Goal: Task Accomplishment & Management: Use online tool/utility

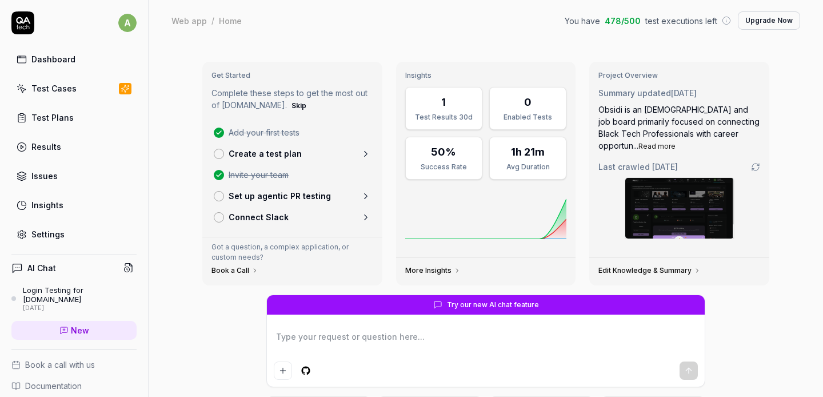
click at [53, 91] on div "Test Cases" at bounding box center [53, 88] width 45 height 12
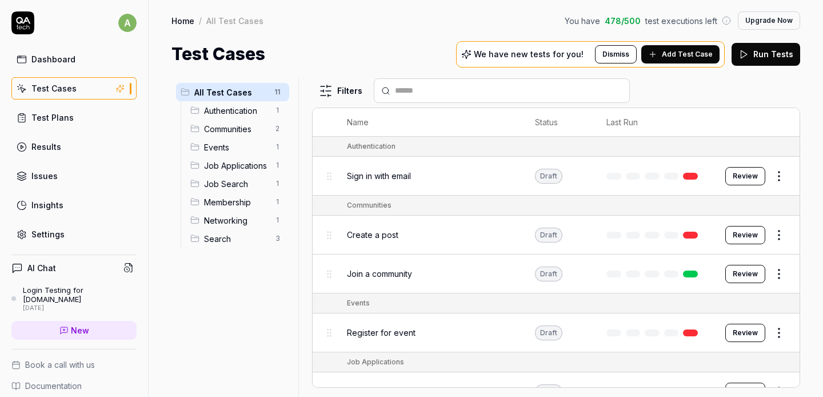
click at [225, 239] on span "Search" at bounding box center [236, 239] width 65 height 12
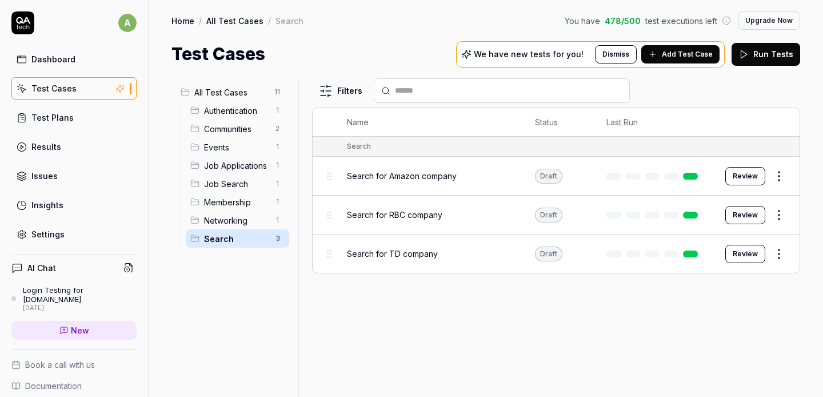
click at [409, 178] on span "Search for Amazon company" at bounding box center [402, 176] width 110 height 12
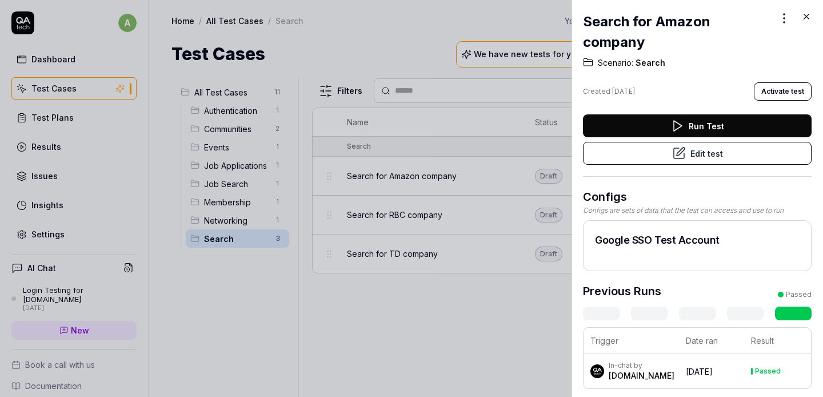
click at [697, 151] on button "Edit test" at bounding box center [697, 153] width 229 height 23
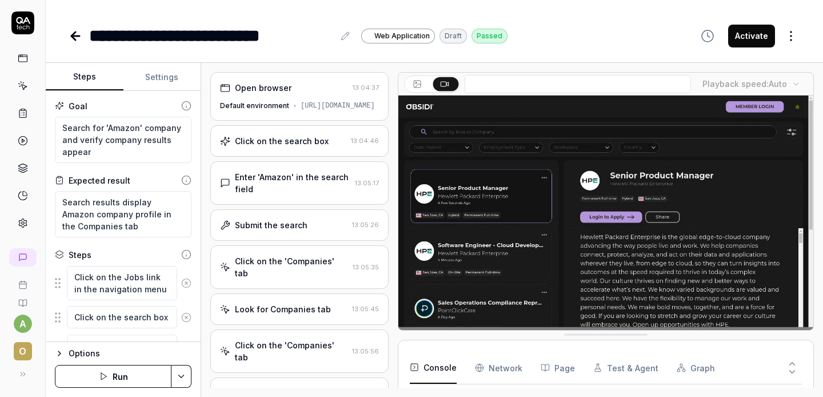
click at [297, 147] on div "Click on the search box" at bounding box center [282, 141] width 94 height 12
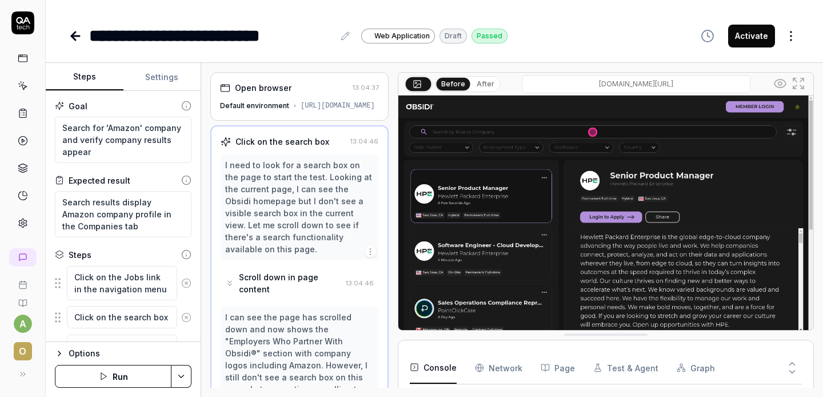
click at [278, 147] on div "Click on the search box" at bounding box center [282, 141] width 94 height 12
click at [347, 39] on icon at bounding box center [345, 35] width 9 height 9
click at [305, 186] on div "I need to look for a search box on the page to start the test. Looking at the c…" at bounding box center [299, 207] width 149 height 96
click at [372, 248] on icon "button" at bounding box center [370, 251] width 9 height 9
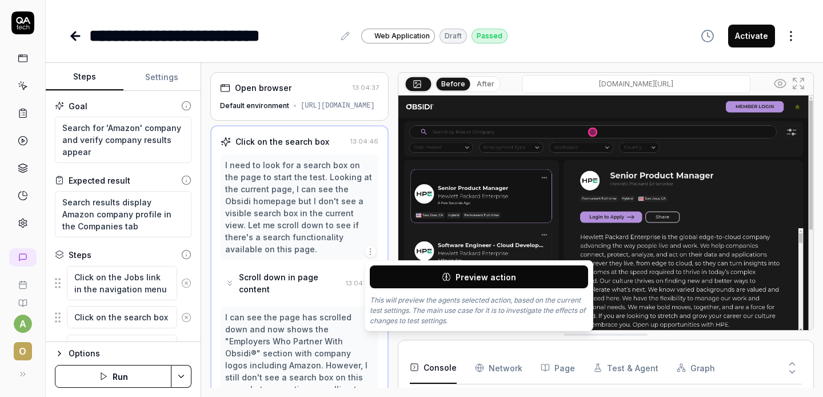
click at [304, 215] on div "I need to look for a search box on the page to start the test. Looking at the c…" at bounding box center [299, 207] width 149 height 96
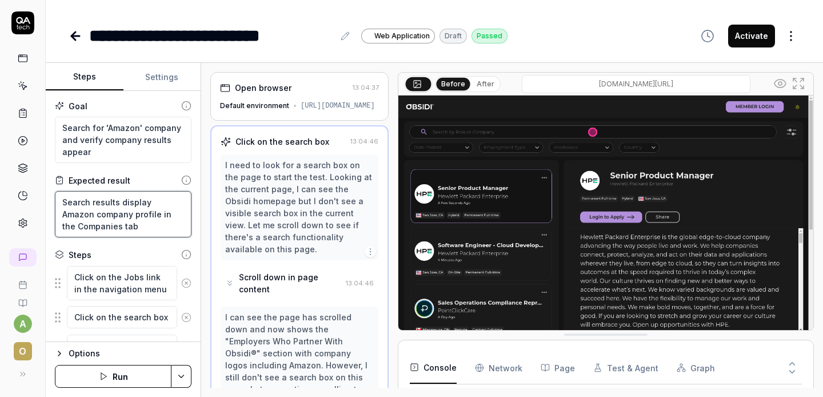
click at [106, 226] on textarea "Search results display Amazon company profile in the Companies tab" at bounding box center [123, 214] width 137 height 46
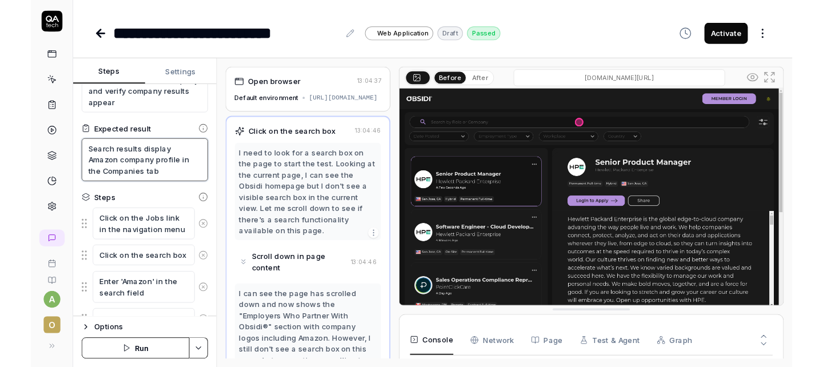
scroll to position [49, 0]
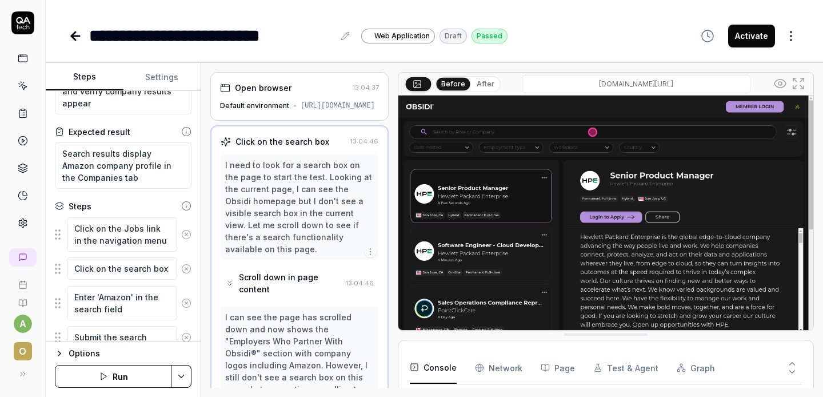
click at [84, 203] on div "Steps" at bounding box center [80, 206] width 23 height 12
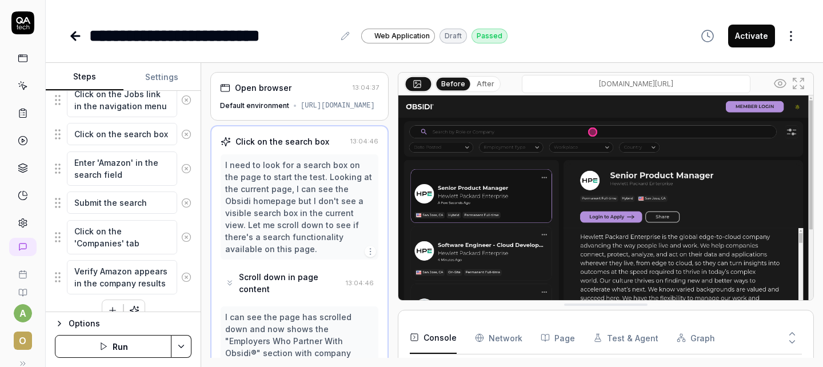
scroll to position [201, 0]
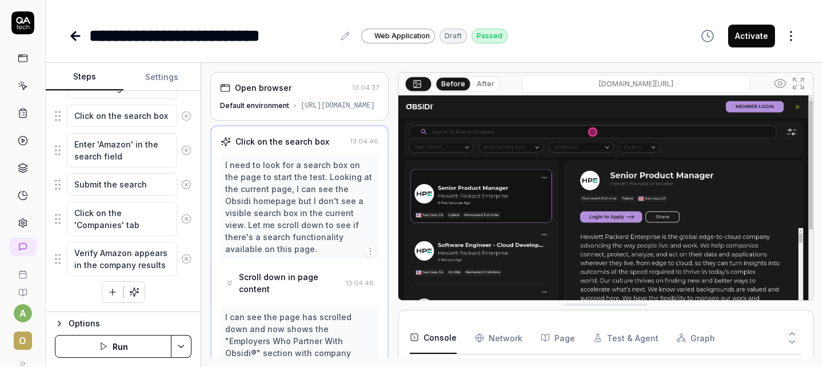
click at [111, 289] on icon "button" at bounding box center [112, 292] width 10 height 10
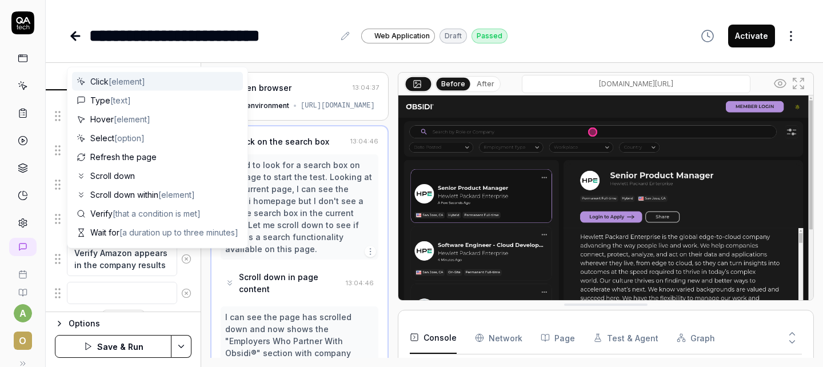
scroll to position [230, 0]
type textarea "*"
type textarea "SI"
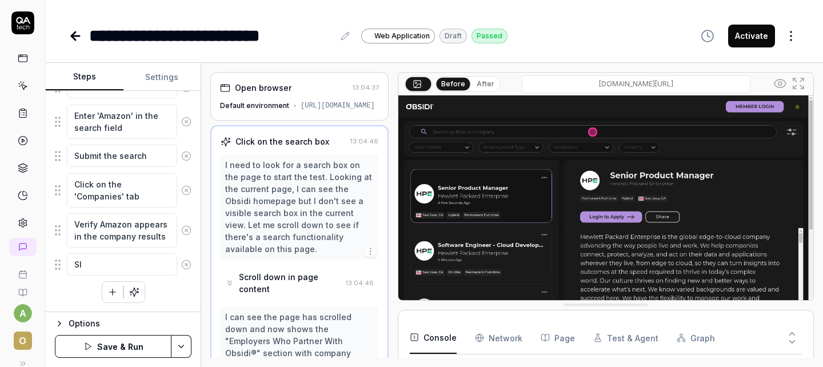
type textarea "*"
type textarea "SIg"
type textarea "*"
type textarea "SIgn"
type textarea "*"
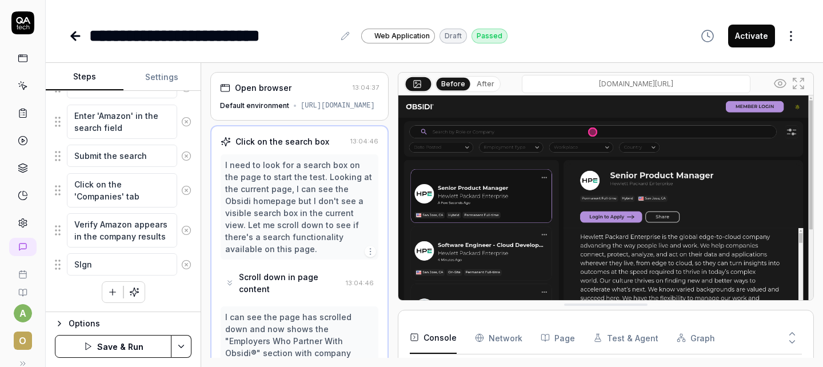
type textarea "SIgn"
type textarea "*"
type textarea "SIgn i"
type textarea "*"
type textarea "SIgn i"
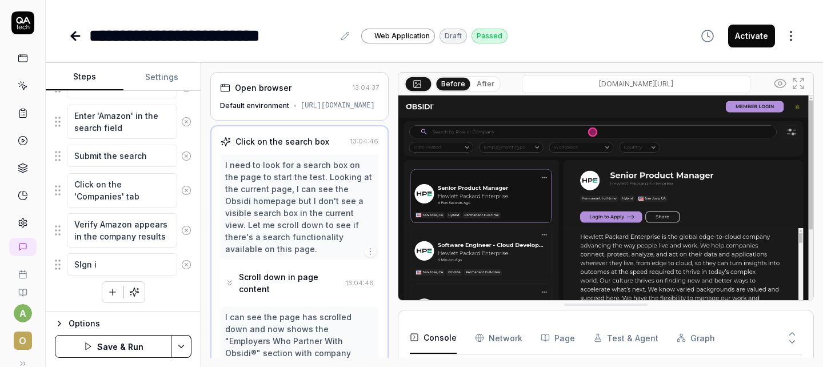
type textarea "*"
type textarea "SIgn"
type textarea "*"
type textarea "SIgn"
type textarea "*"
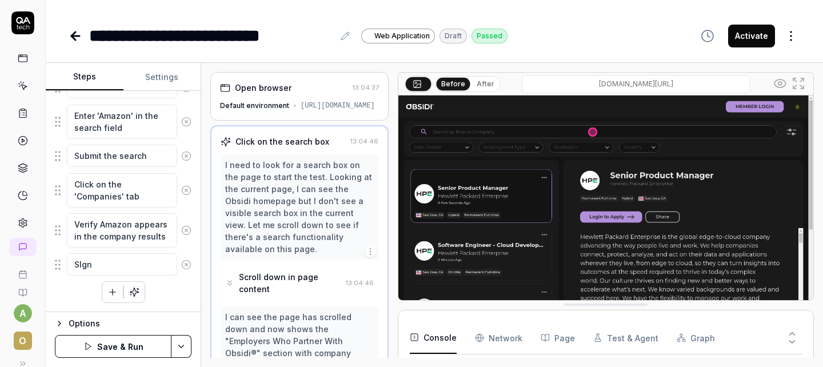
type textarea "SIg"
type textarea "*"
type textarea "S"
type textarea "*"
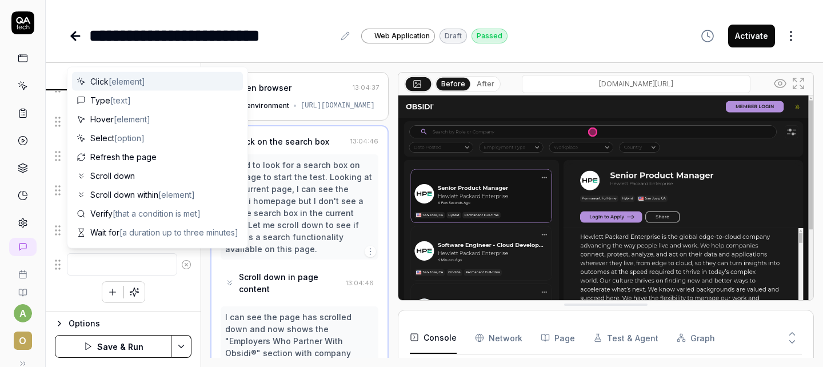
type textarea "S"
type textarea "*"
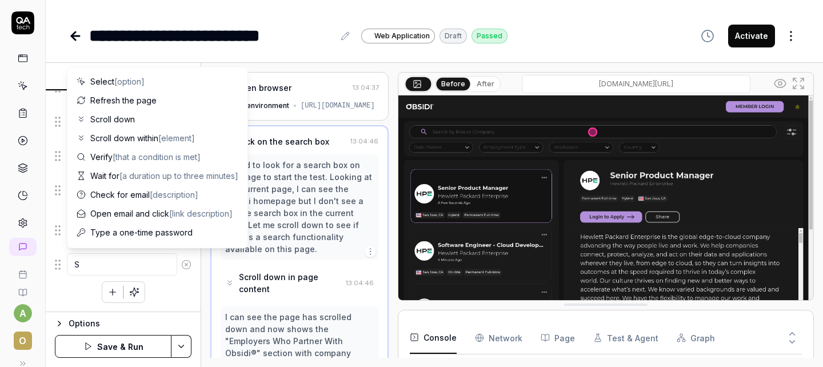
type textarea "Si"
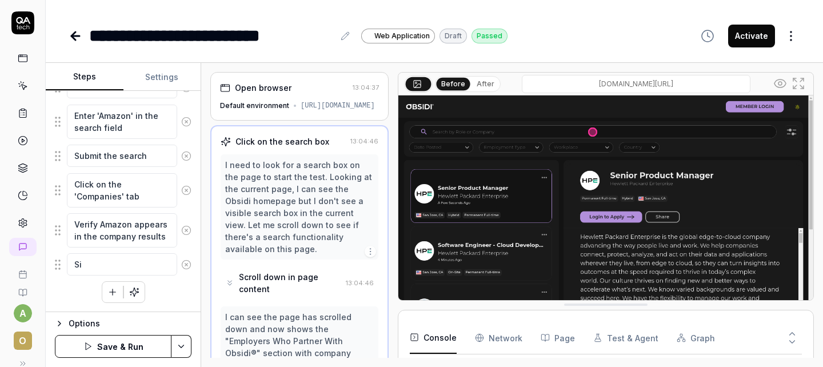
type textarea "*"
type textarea "Sig"
type textarea "*"
type textarea "Sign"
type textarea "*"
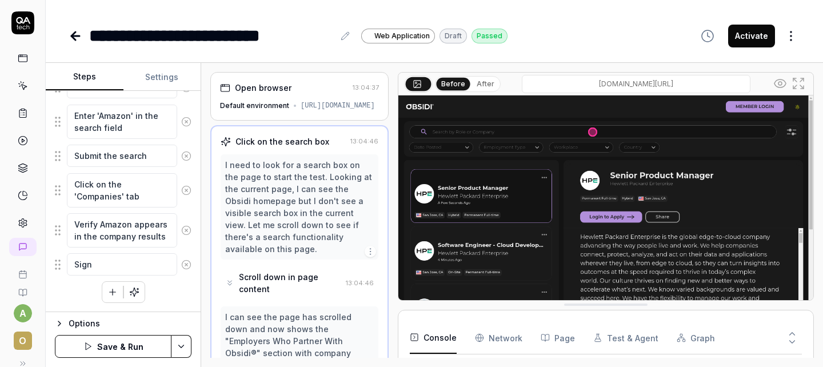
type textarea "Sign"
type textarea "*"
type textarea "Sign i"
type textarea "*"
type textarea "Sign in"
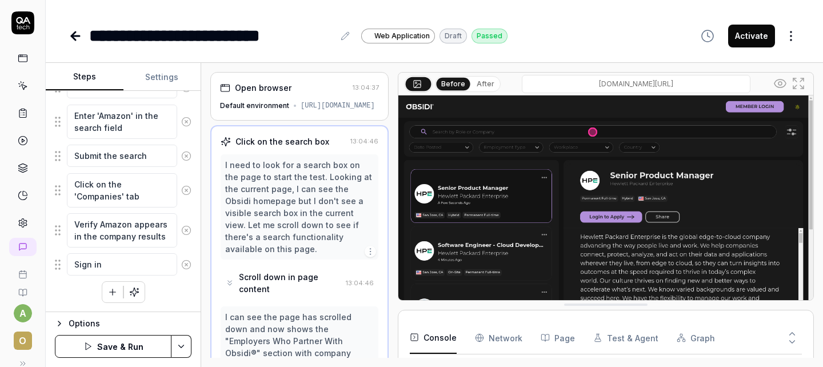
click at [172, 298] on div "Click on the Jobs link in the navigation menu Click on the search box Enter 'Am…" at bounding box center [123, 168] width 137 height 267
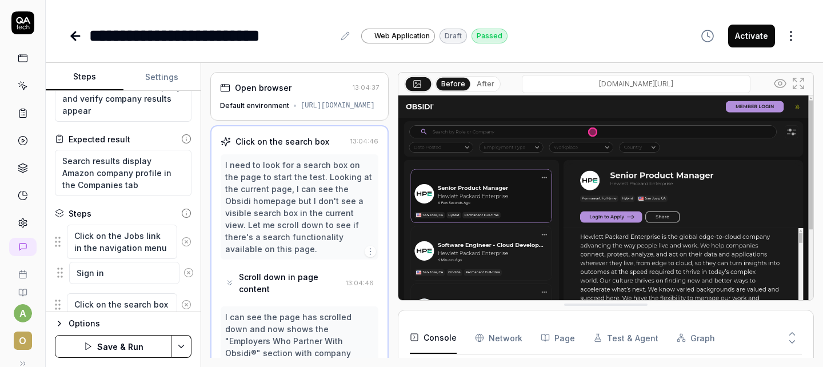
scroll to position [58, 0]
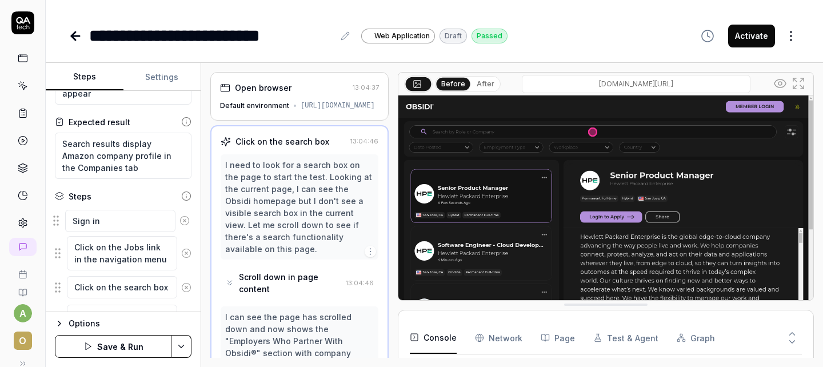
drag, startPoint x: 59, startPoint y: 265, endPoint x: 57, endPoint y: 222, distance: 43.5
click at [57, 222] on fieldset "Click on the Jobs link in the navigation menu Click on the search box Enter 'Am…" at bounding box center [123, 327] width 137 height 241
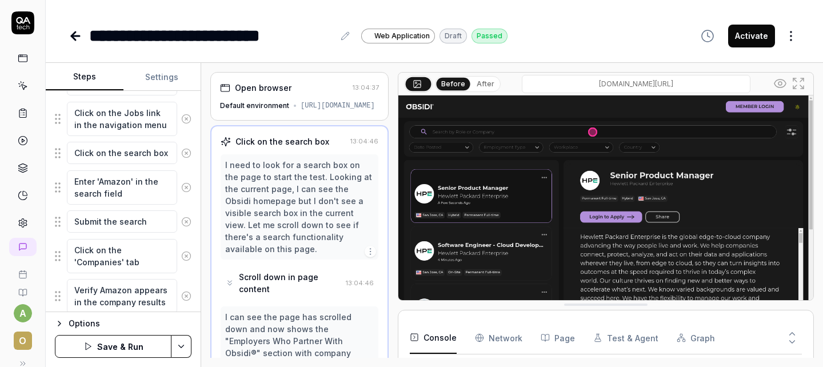
scroll to position [230, 0]
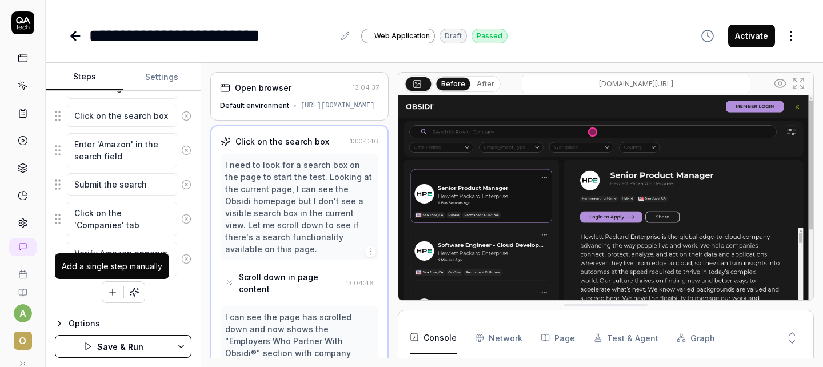
click at [107, 286] on button "button" at bounding box center [112, 292] width 21 height 21
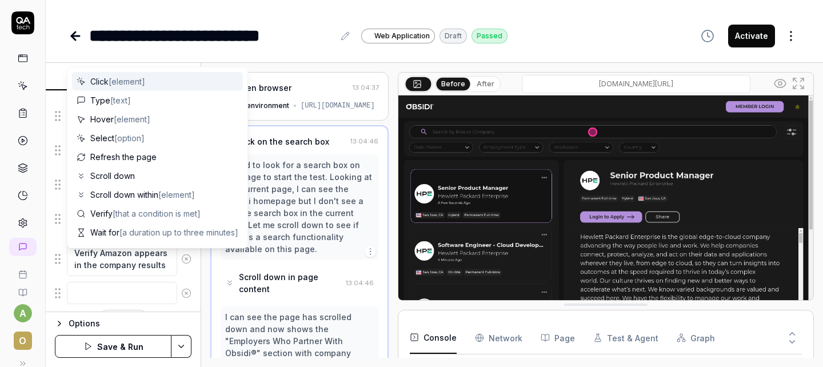
scroll to position [258, 0]
type textarea "*"
type textarea "C"
type textarea "*"
type textarea "Cl"
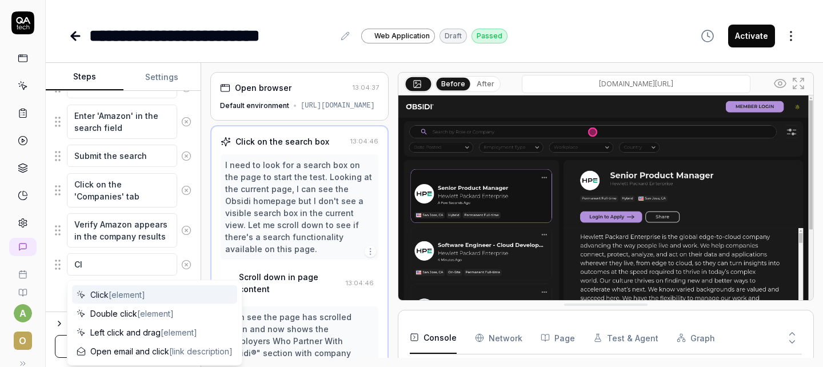
type textarea "*"
type textarea "Cli"
type textarea "*"
type textarea "Click"
type textarea "*"
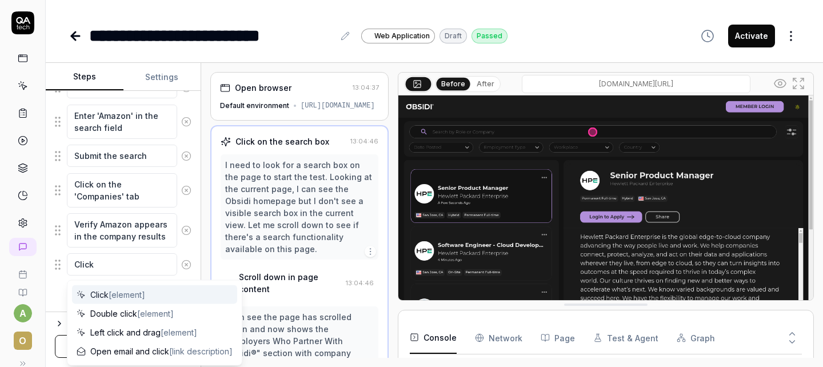
type textarea "Click o"
type textarea "*"
type textarea "Click on"
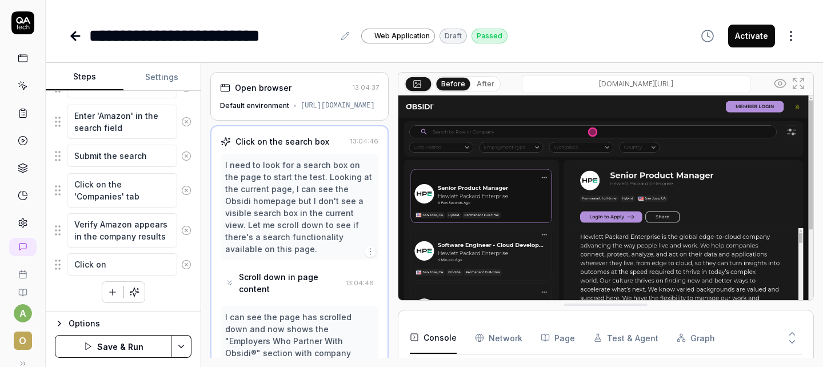
type textarea "*"
type textarea "Click on"
type textarea "*"
type textarea "Click on s"
type textarea "*"
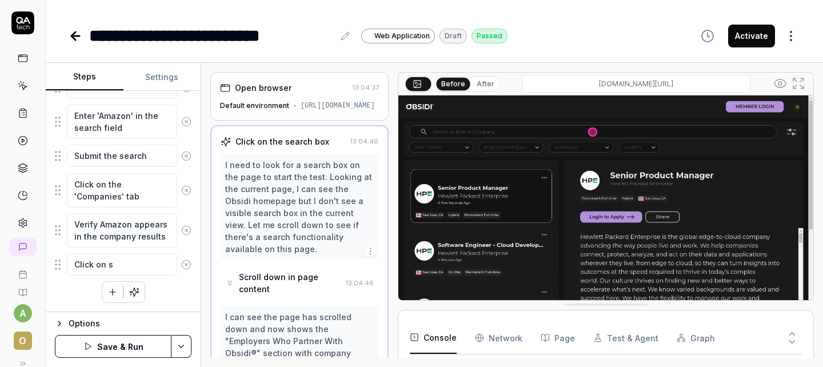
type textarea "Click on se"
type textarea "*"
type textarea "Click on sea"
type textarea "*"
type textarea "Click on sear"
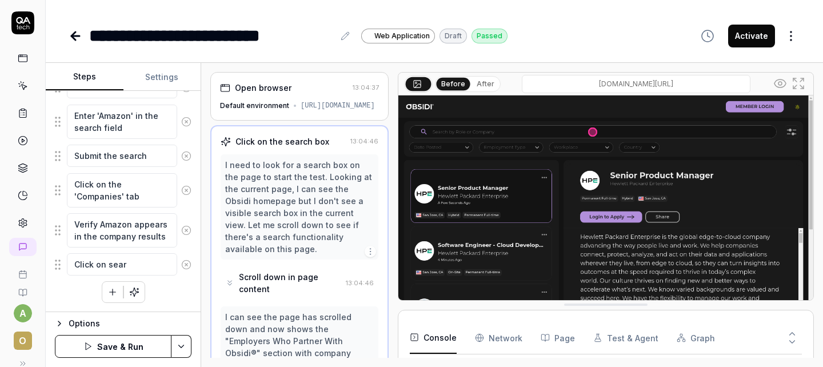
type textarea "*"
type textarea "Click on search"
type textarea "*"
type textarea "Click on search"
type textarea "*"
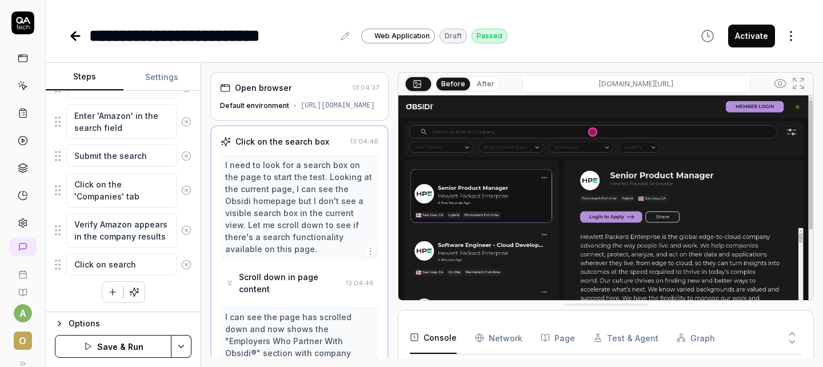
type textarea "Click on search b"
type textarea "*"
type textarea "Click on search bi"
type textarea "*"
type textarea "Click on search bi"
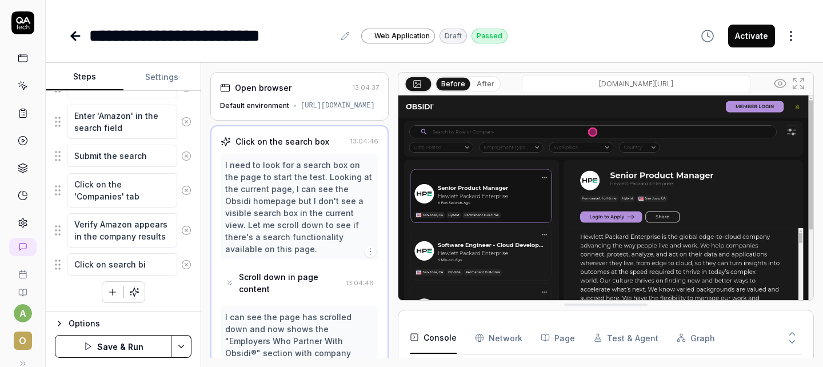
type textarea "*"
type textarea "Click on search b"
type textarea "*"
type textarea "Click on search bo"
type textarea "*"
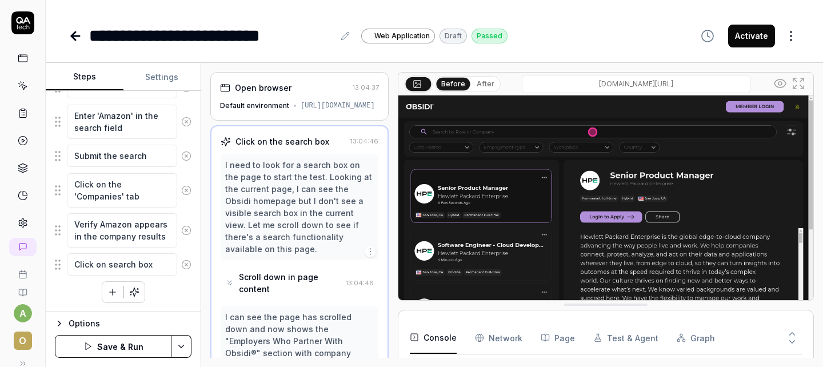
type textarea "Click on search box"
click at [65, 292] on div "Sign in Click on the Jobs link in the navigation menu Click on the search box E…" at bounding box center [123, 155] width 137 height 296
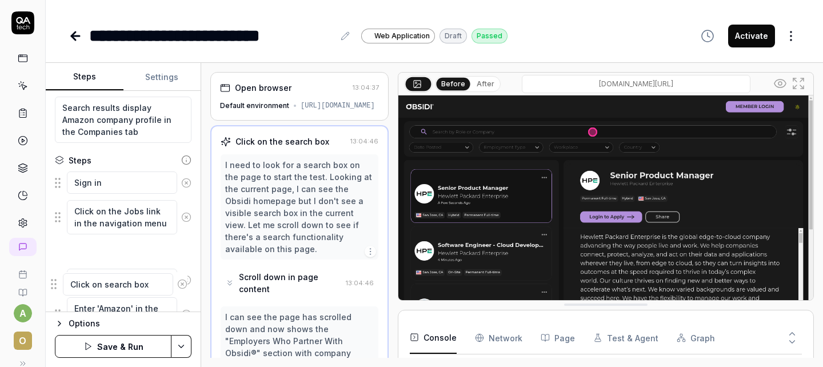
scroll to position [94, 0]
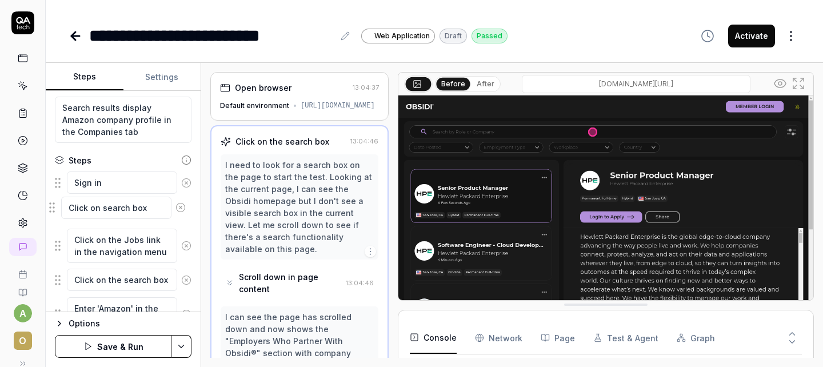
drag, startPoint x: 58, startPoint y: 265, endPoint x: 53, endPoint y: 209, distance: 56.9
click at [55, 209] on fieldset "Sign in Click on the Jobs link in the navigation menu Click on the search box E…" at bounding box center [123, 306] width 137 height 270
click at [126, 211] on textarea "Click on search box" at bounding box center [122, 211] width 110 height 22
click at [157, 217] on textarea "Click on search box" at bounding box center [122, 211] width 110 height 22
type textarea "*"
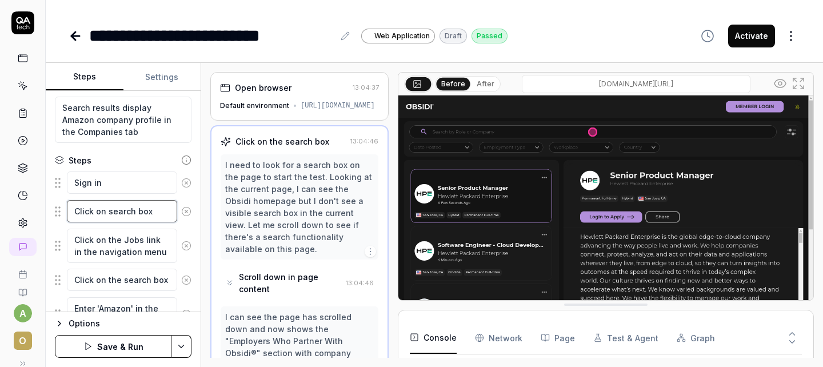
type textarea "Click on search box"
type textarea "*"
type textarea "Click on search box i"
type textarea "*"
type textarea "Click on search box in"
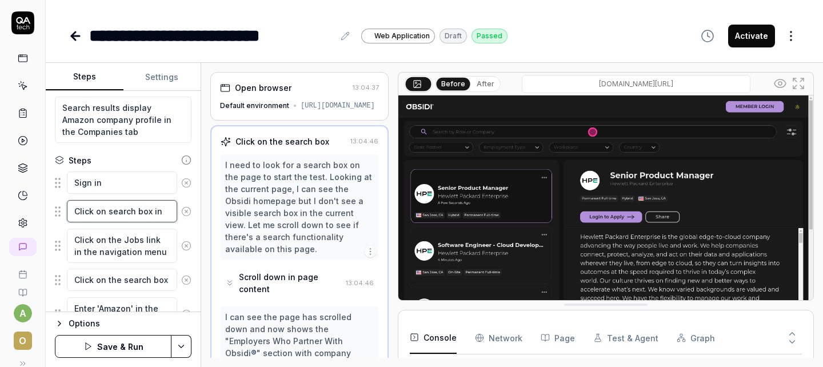
type textarea "*"
type textarea "Click on search box in"
type textarea "*"
type textarea "Click on search box in t"
type textarea "*"
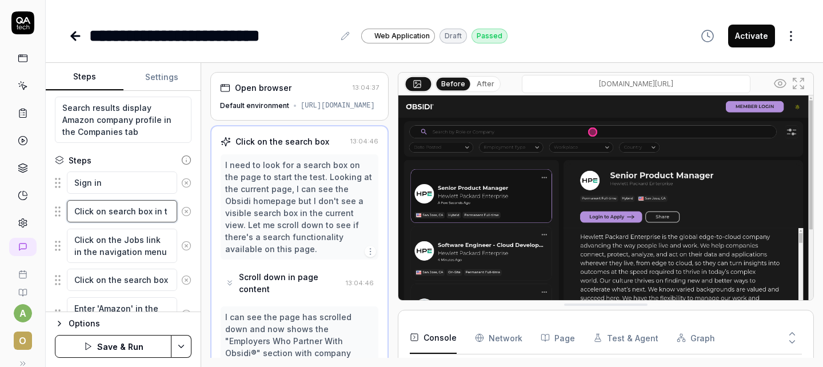
type textarea "Click on search box in th"
type textarea "*"
type textarea "Click on search box in the"
type textarea "*"
type textarea "Click on search box in the"
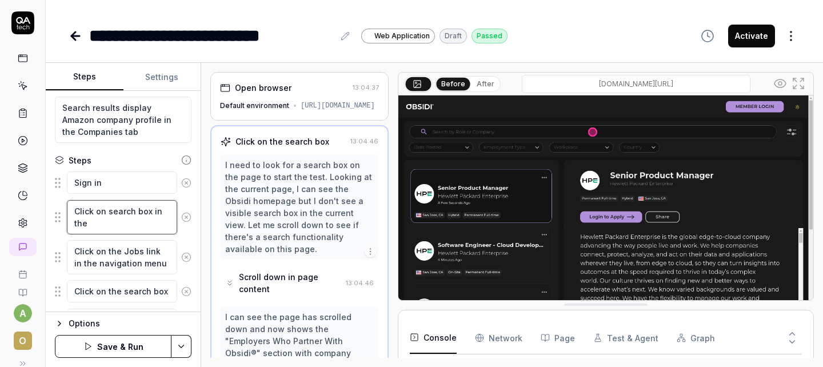
type textarea "*"
type textarea "Click on search box in the m"
type textarea "*"
type textarea "Click on search box in the main"
type textarea "*"
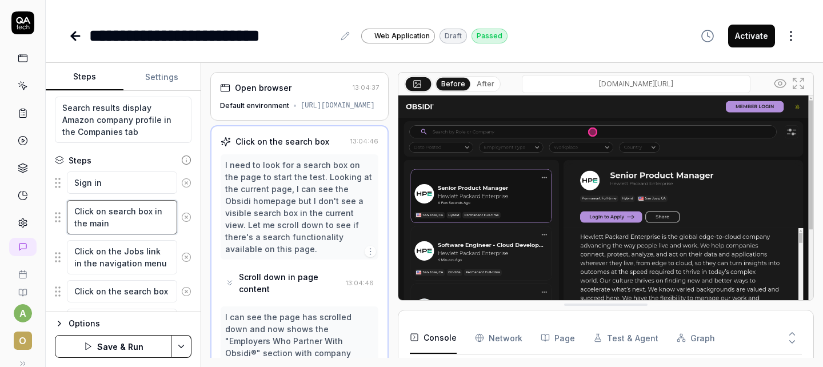
type textarea "Click on search box in the main n"
type textarea "*"
type textarea "Click on search box in the main na"
type textarea "*"
type textarea "Click on search box in the main nav"
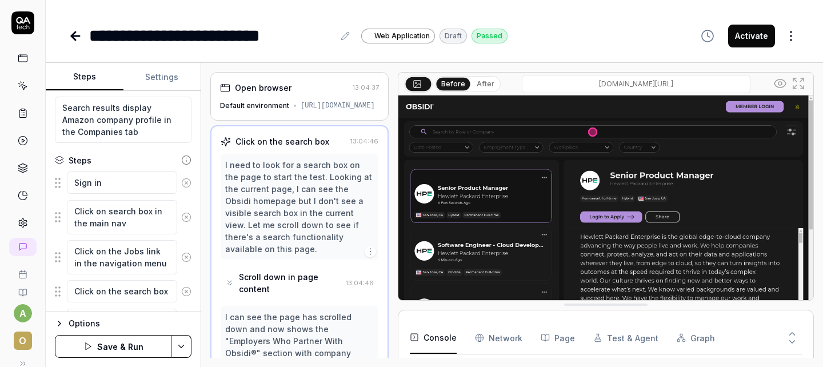
click at [188, 255] on icon at bounding box center [186, 257] width 10 height 10
click at [187, 249] on icon at bounding box center [186, 251] width 10 height 10
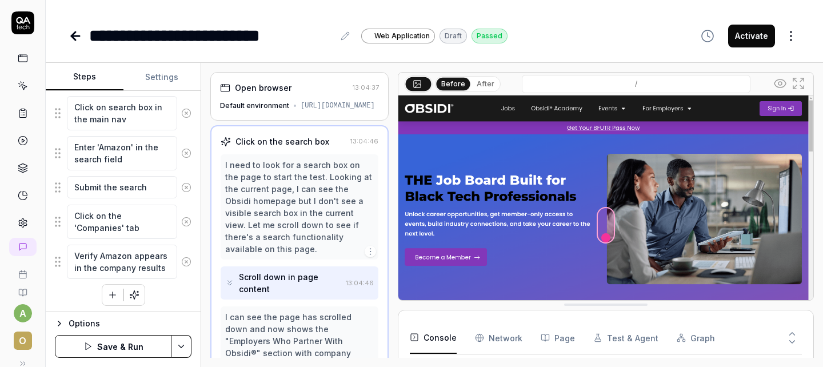
scroll to position [201, 0]
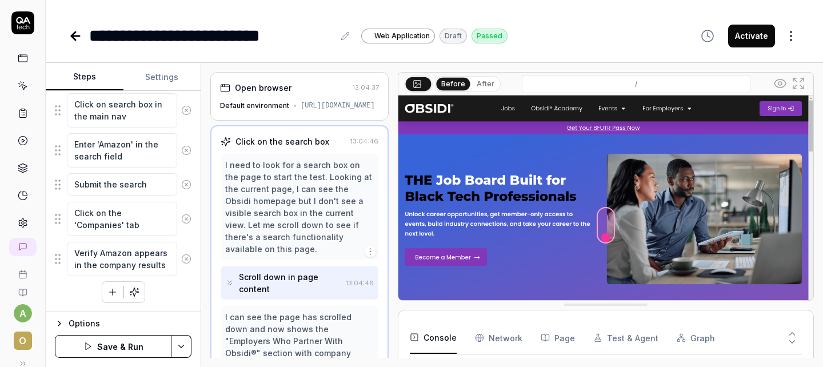
click at [118, 348] on button "Save & Run" at bounding box center [113, 346] width 117 height 23
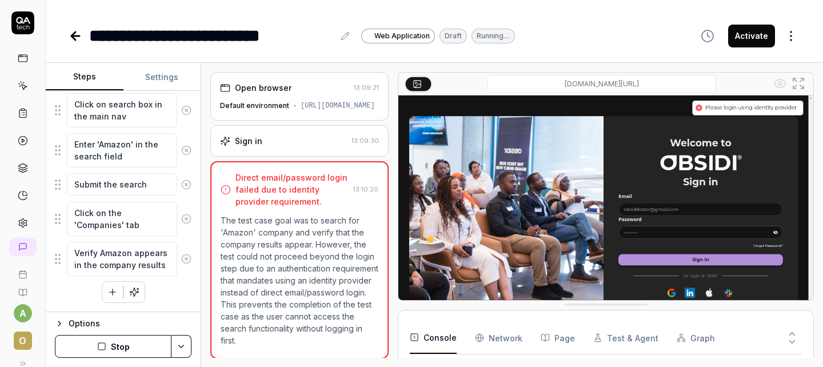
scroll to position [222, 0]
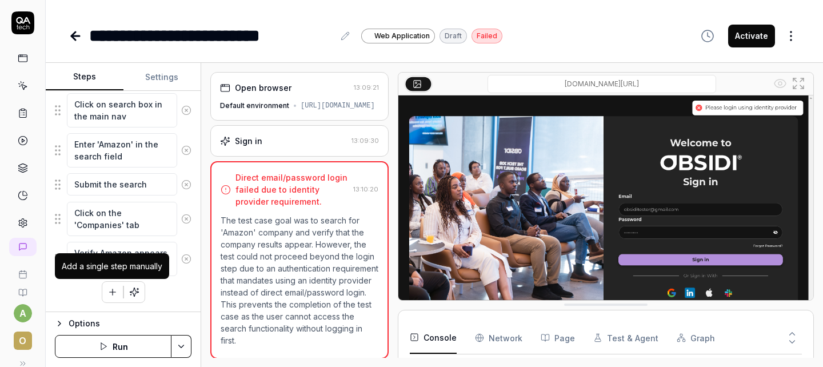
click at [111, 288] on icon "button" at bounding box center [112, 292] width 10 height 10
type textarea "*"
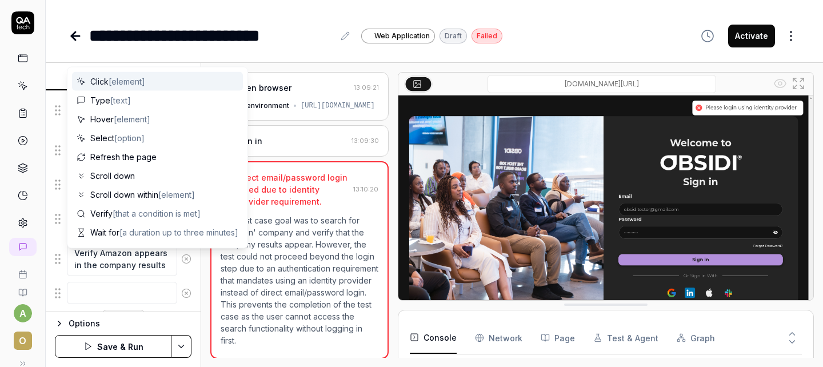
scroll to position [230, 0]
type textarea "U"
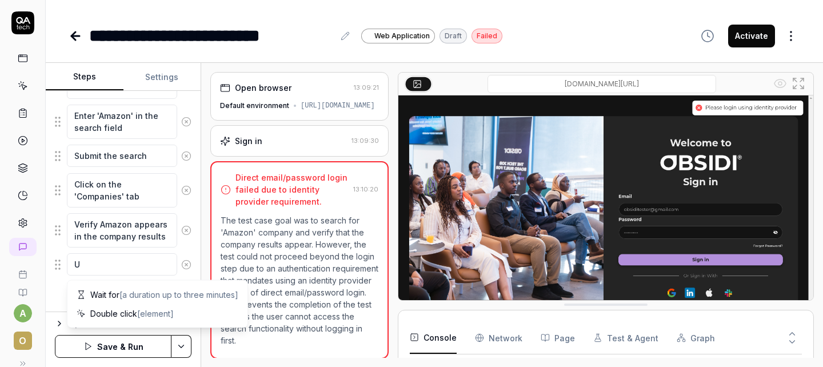
type textarea "*"
type textarea "Us"
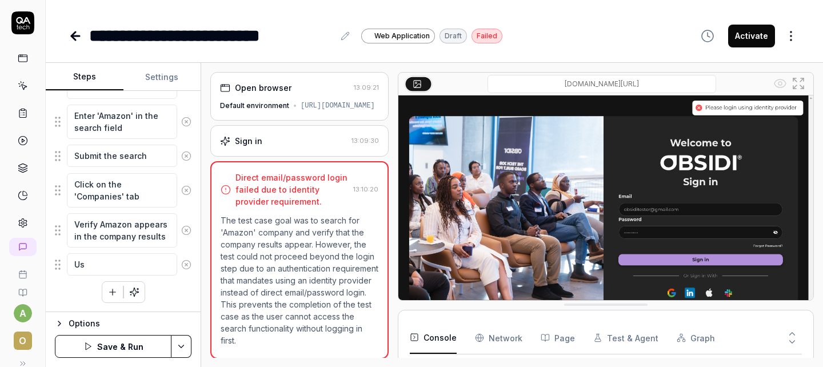
type textarea "*"
type textarea "Use"
type textarea "*"
type textarea "Use"
type textarea "*"
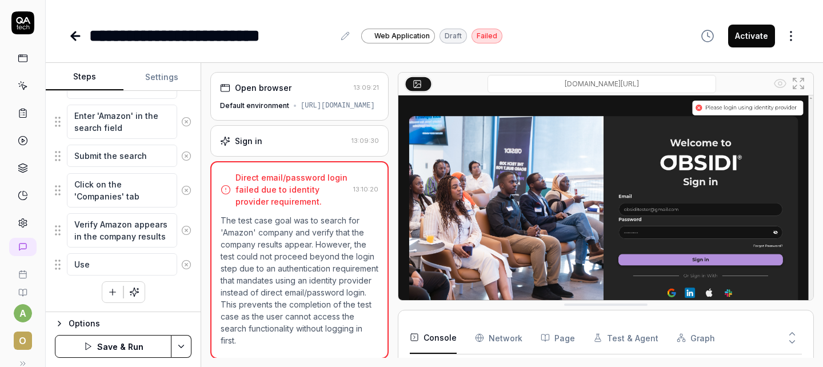
type textarea "Use g"
type textarea "*"
type textarea "Use go"
type textarea "*"
type textarea "Use goo"
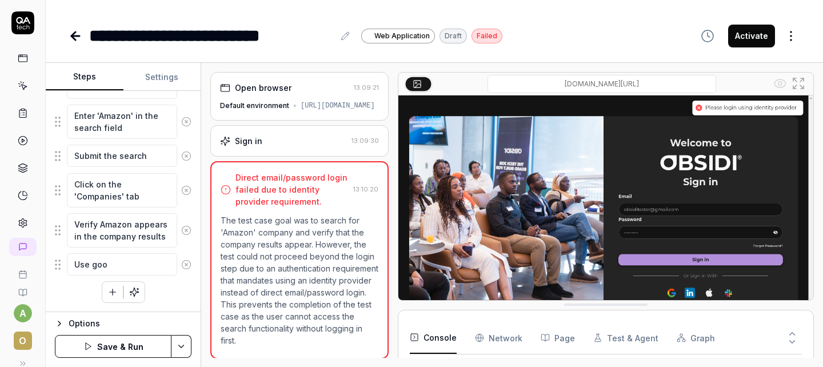
type textarea "*"
type textarea "Use goog"
type textarea "*"
type textarea "Use google"
type textarea "*"
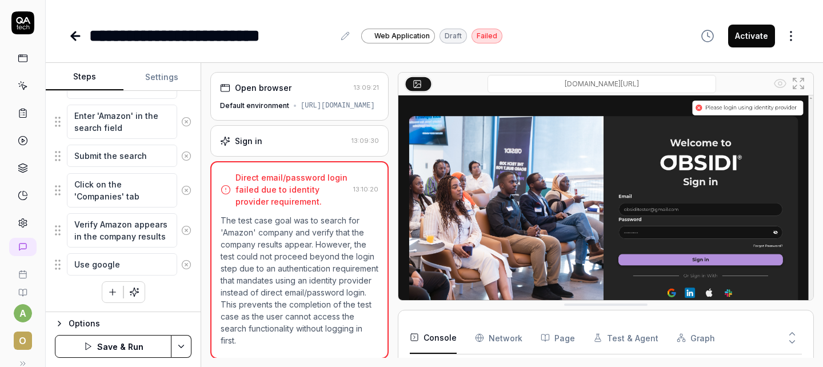
type textarea "Use google"
type textarea "*"
type textarea "Use google S"
type textarea "*"
type textarea "Use google SS"
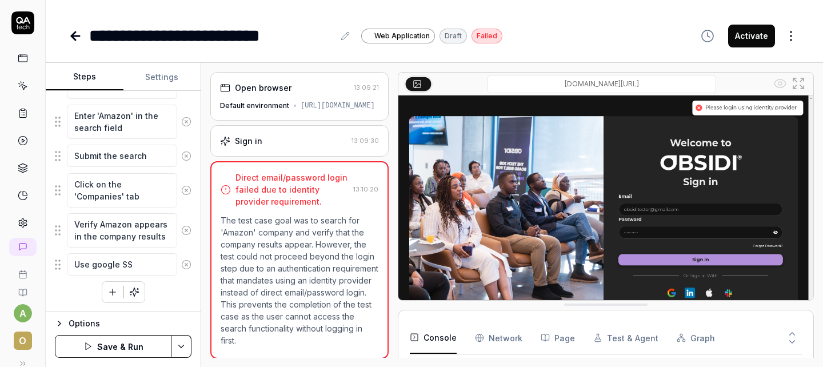
type textarea "*"
type textarea "Use google SSO"
type textarea "*"
type textarea "Use google SSO"
type textarea "*"
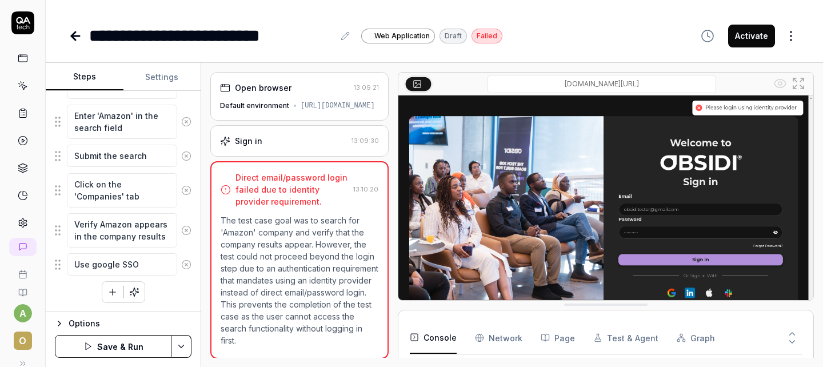
type textarea "Use google SSO t"
type textarea "*"
type textarea "Use google SSO to"
type textarea "*"
type textarea "Use google SSO to"
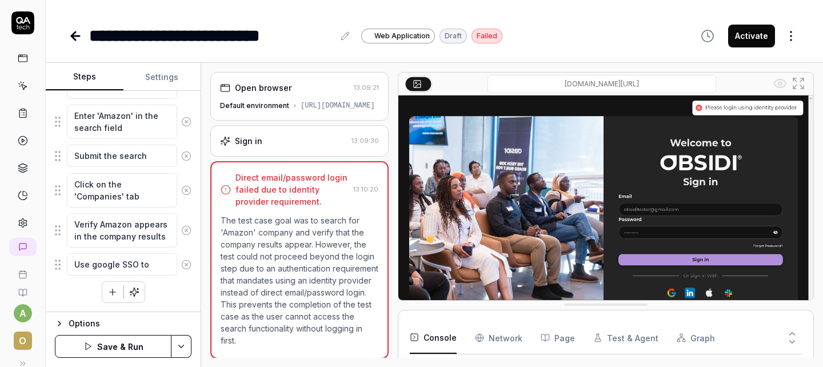
type textarea "*"
type textarea "Use google SSO to s"
type textarea "*"
type textarea "Use google SSO to si"
type textarea "*"
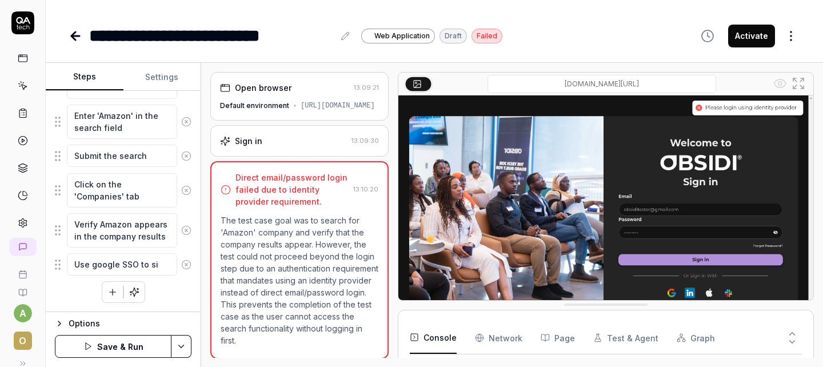
type textarea "Use google SSO to sig"
type textarea "*"
type textarea "Use google SSO to sign"
type textarea "*"
type textarea "Use google SSO to sign"
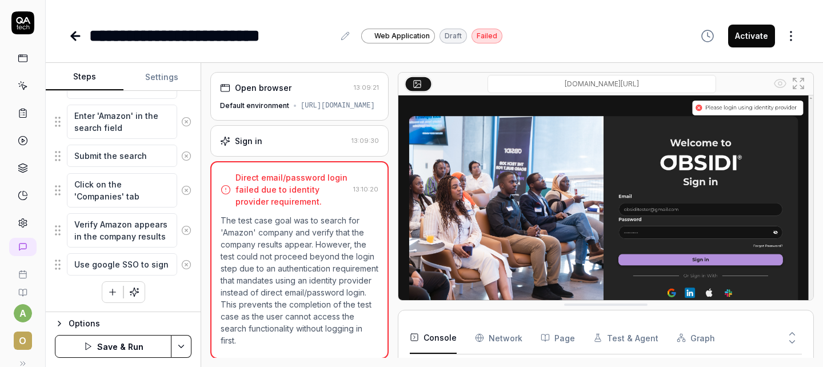
type textarea "*"
type textarea "Use google SSO to sign i"
type textarea "*"
type textarea "Use google SSO to sign in"
click at [74, 308] on div "Sign in Click on search box in the main nav Enter 'Amazon' in the search field …" at bounding box center [123, 174] width 137 height 279
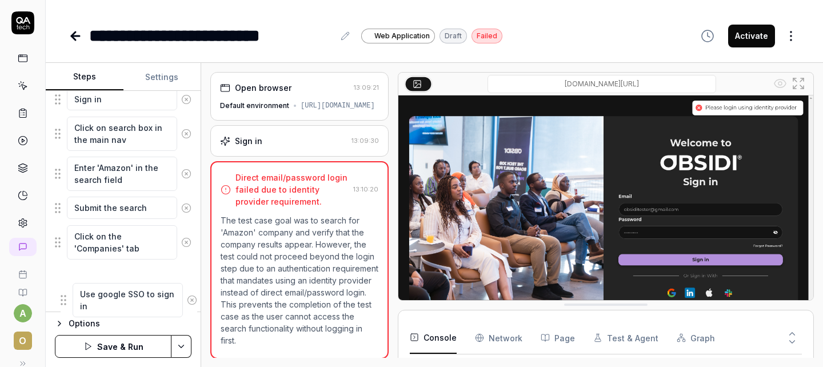
scroll to position [184, 0]
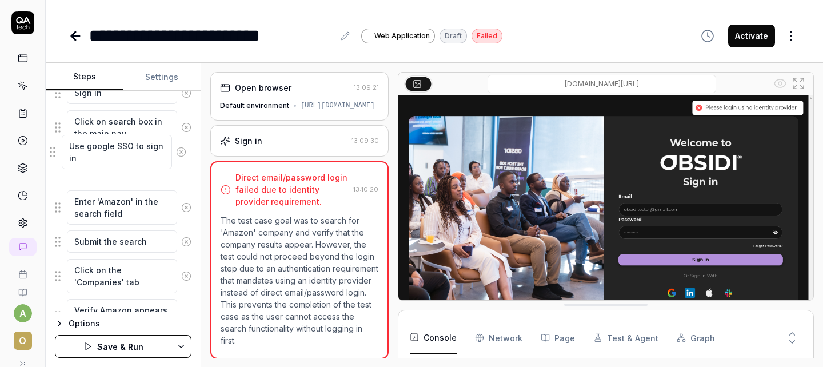
drag, startPoint x: 57, startPoint y: 270, endPoint x: 51, endPoint y: 153, distance: 117.9
click at [55, 153] on fieldset "Sign in Click on search box in the main nav Enter 'Amazon' in the search field …" at bounding box center [123, 207] width 137 height 253
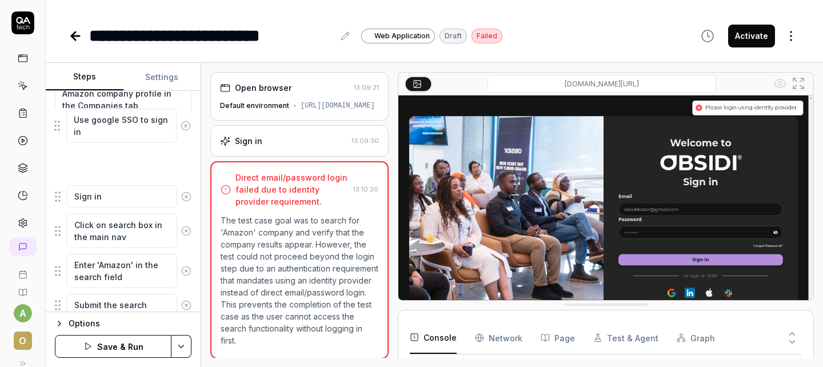
scroll to position [99, 0]
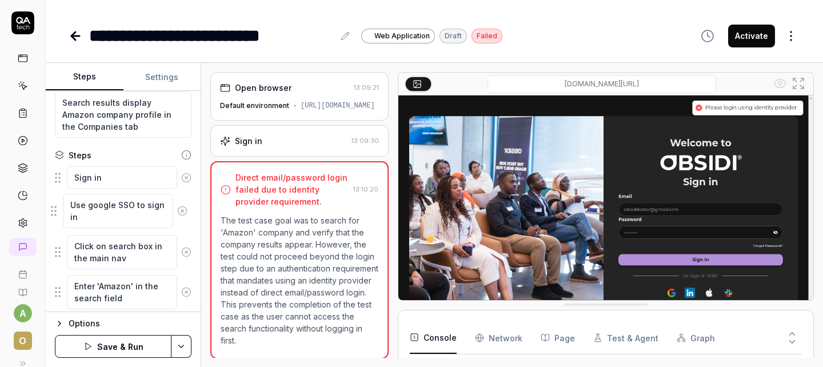
drag, startPoint x: 56, startPoint y: 163, endPoint x: 52, endPoint y: 207, distance: 44.2
click at [55, 207] on fieldset "Sign in Click on search box in the main nav Use google SSO to sign in Enter 'Am…" at bounding box center [123, 292] width 137 height 253
click at [74, 173] on textarea "Sign in" at bounding box center [122, 177] width 110 height 22
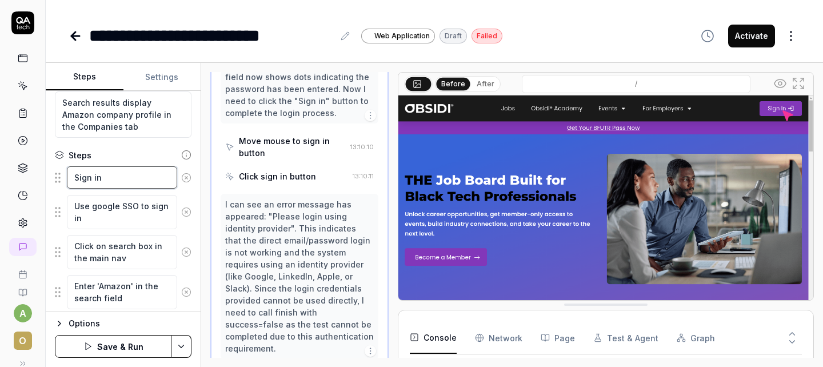
scroll to position [802, 0]
type textarea "*"
type textarea "CSign in"
type textarea "*"
type textarea "ClSign in"
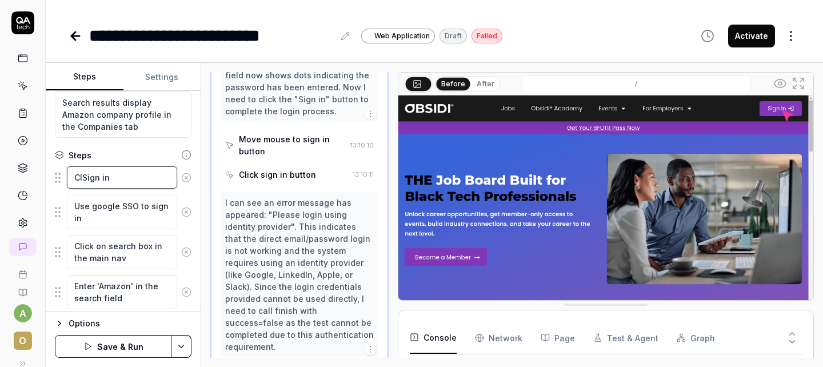
type textarea "*"
type textarea "CliSign in"
type textarea "*"
type textarea "ClicSign in"
type textarea "*"
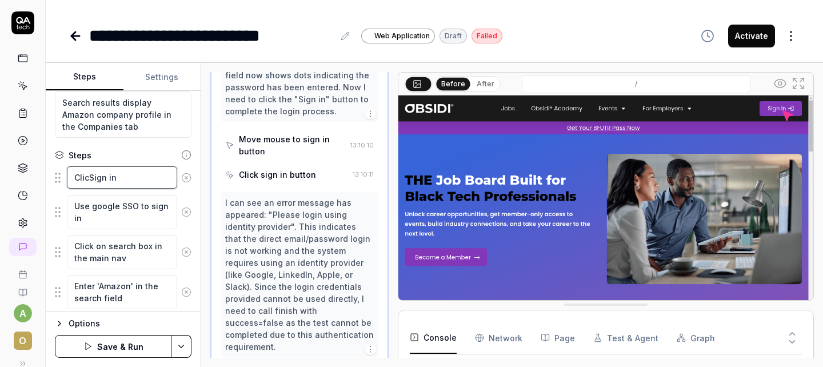
type textarea "ClickSign in"
type textarea "*"
type textarea "Click Sign in"
click at [114, 349] on button "Save & Run" at bounding box center [113, 346] width 117 height 23
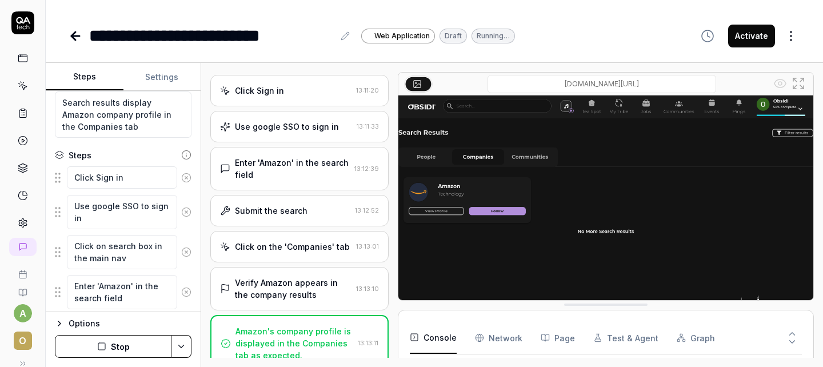
scroll to position [250, 0]
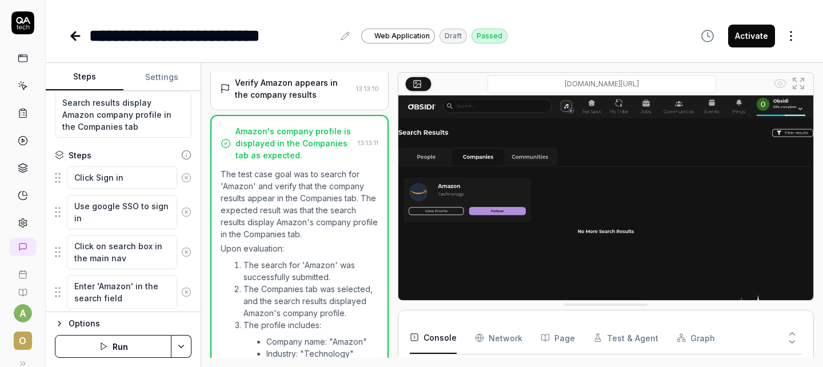
type textarea "*"
click at [155, 81] on button "Settings" at bounding box center [162, 76] width 78 height 27
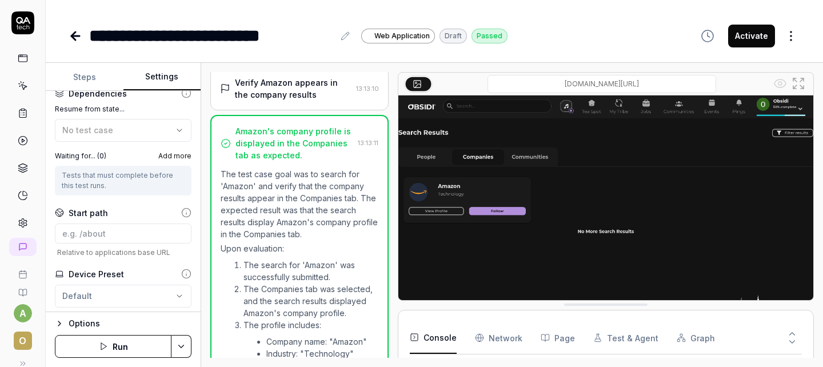
scroll to position [316, 0]
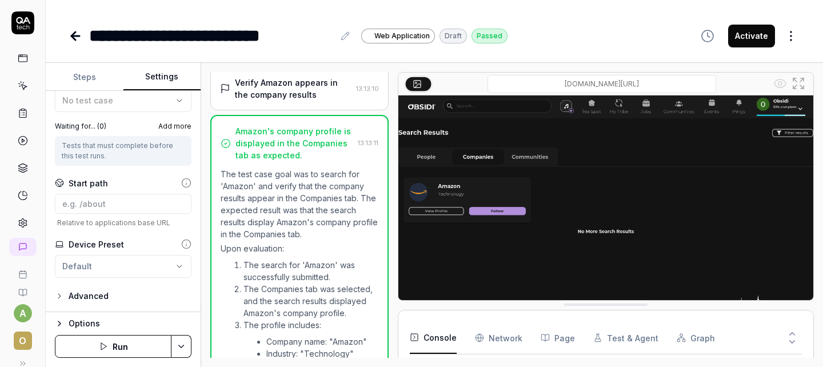
click at [145, 267] on html "**********" at bounding box center [411, 183] width 823 height 367
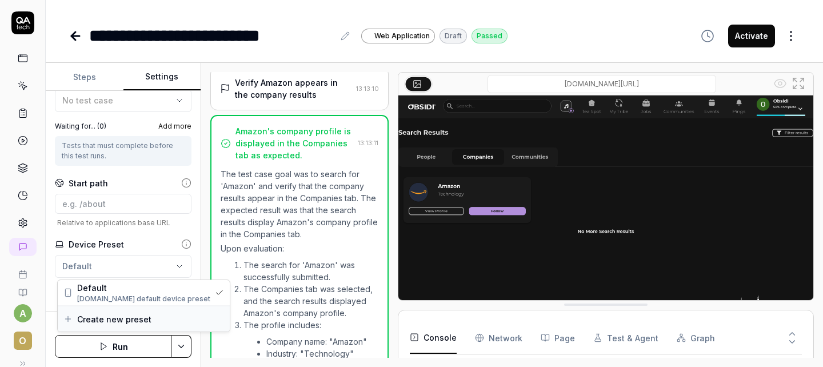
click at [131, 317] on span "Create new preset" at bounding box center [114, 319] width 74 height 12
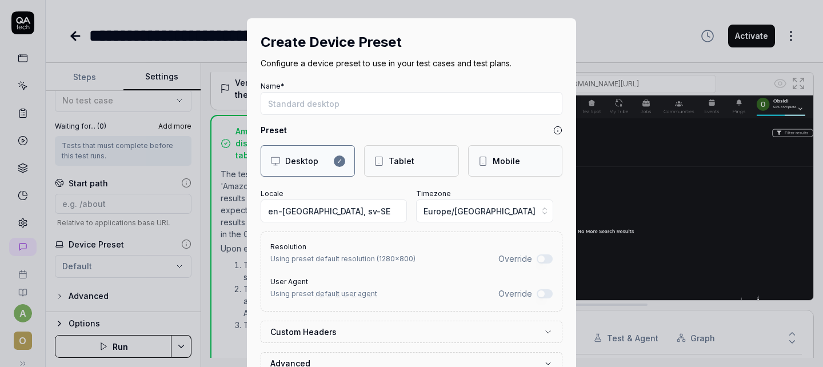
click at [427, 166] on div "Tablet" at bounding box center [411, 161] width 75 height 12
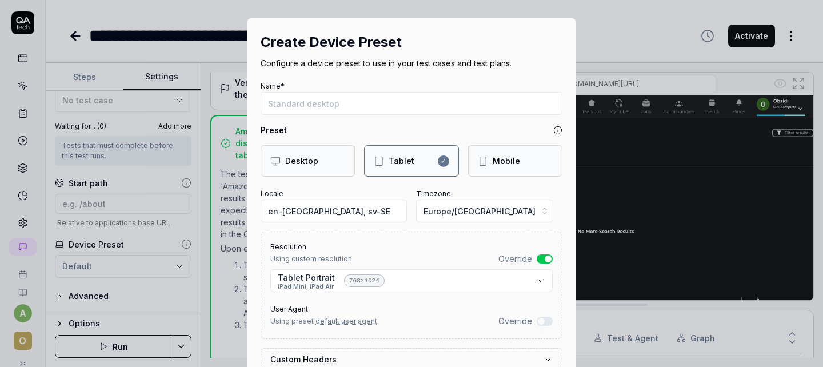
click at [504, 159] on div "Mobile" at bounding box center [506, 161] width 27 height 12
select select "**********"
click at [478, 214] on span "Europe/[GEOGRAPHIC_DATA]" at bounding box center [480, 211] width 112 height 12
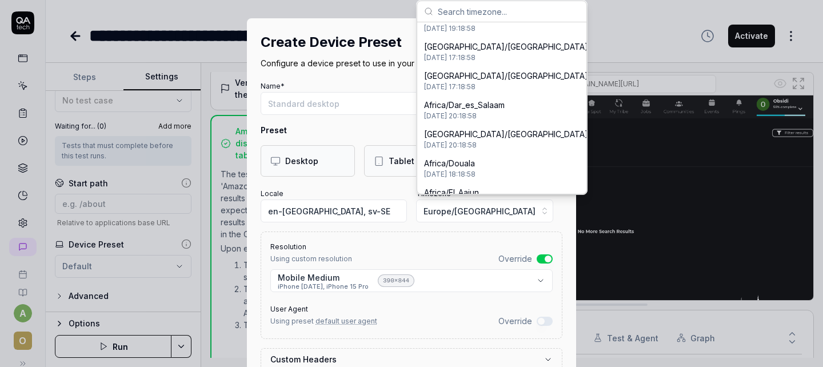
scroll to position [429, 0]
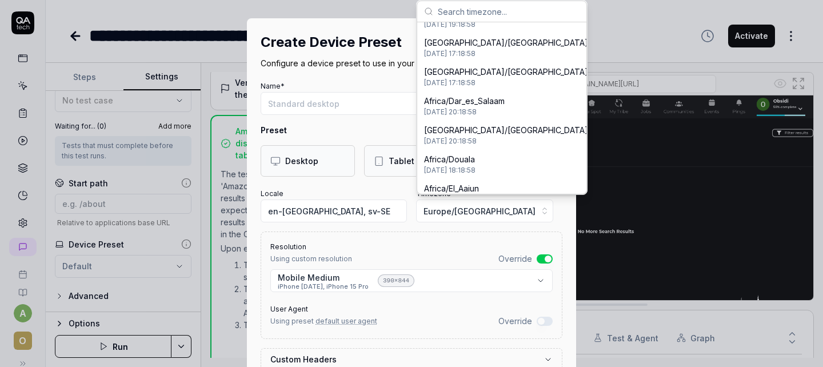
type input "5"
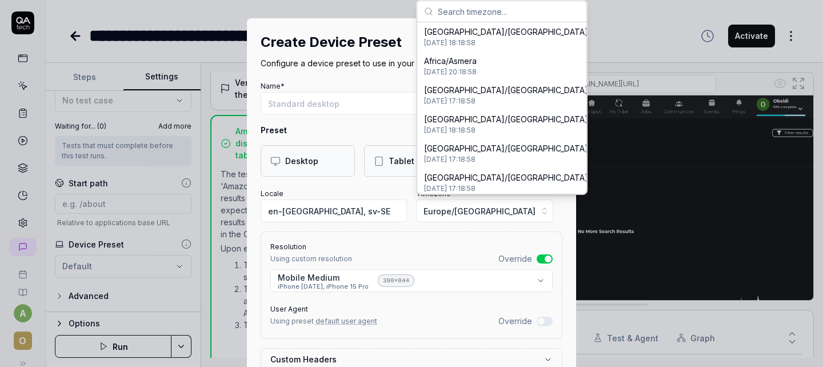
scroll to position [93, 0]
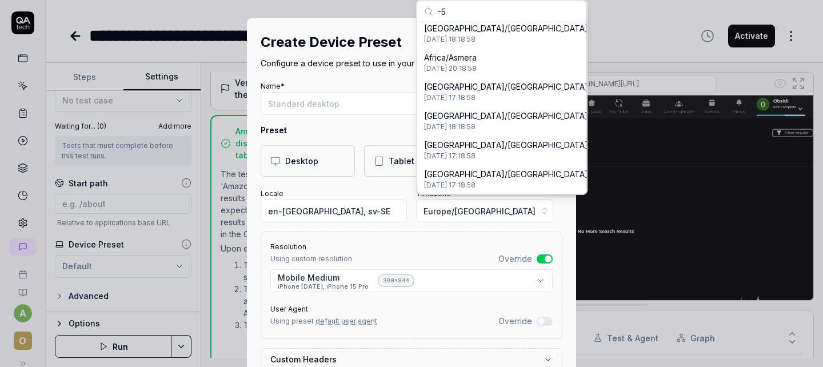
type input "-"
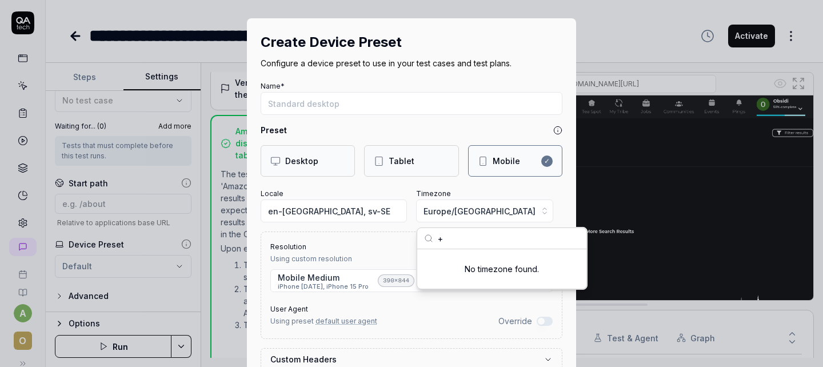
scroll to position [0, 0]
type input "+"
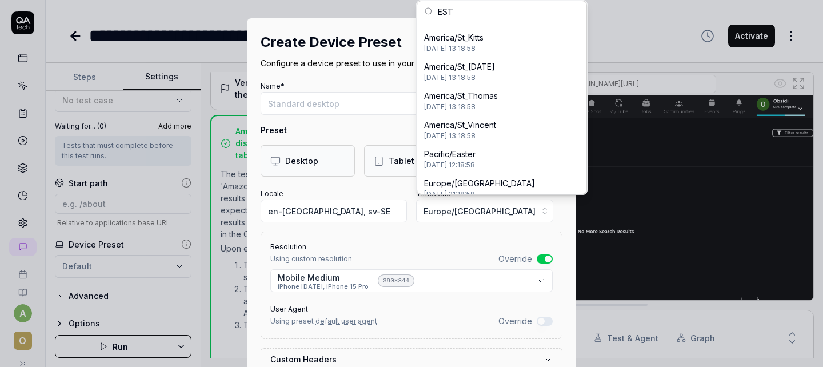
scroll to position [257, 0]
type input "E"
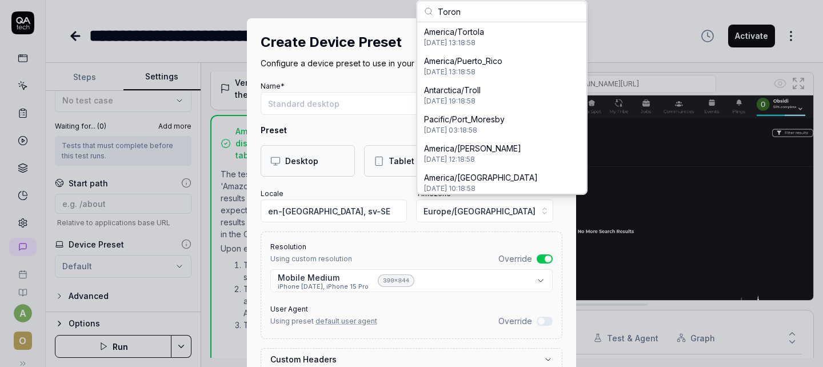
scroll to position [0, 0]
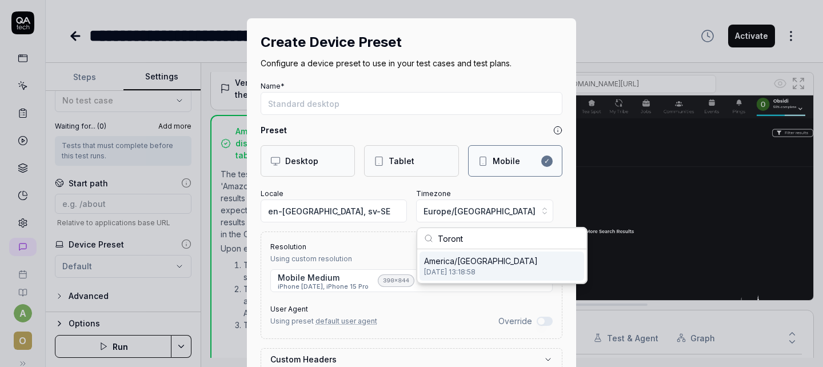
type input "Toront"
click at [474, 267] on span "[DATE] 13:18:58" at bounding box center [481, 272] width 114 height 10
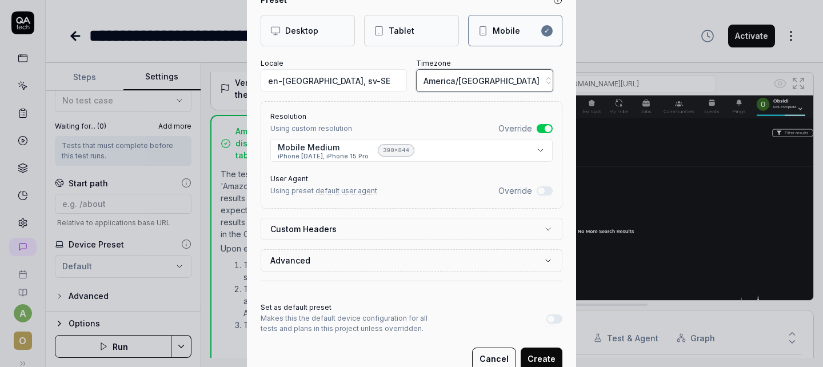
scroll to position [132, 0]
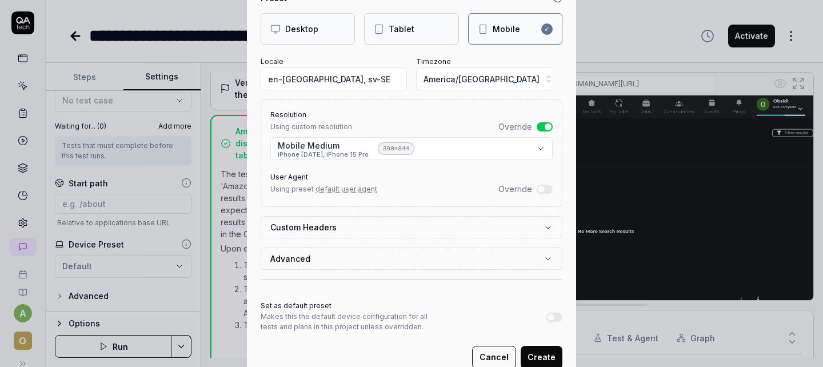
click at [542, 356] on button "Create" at bounding box center [542, 357] width 42 height 23
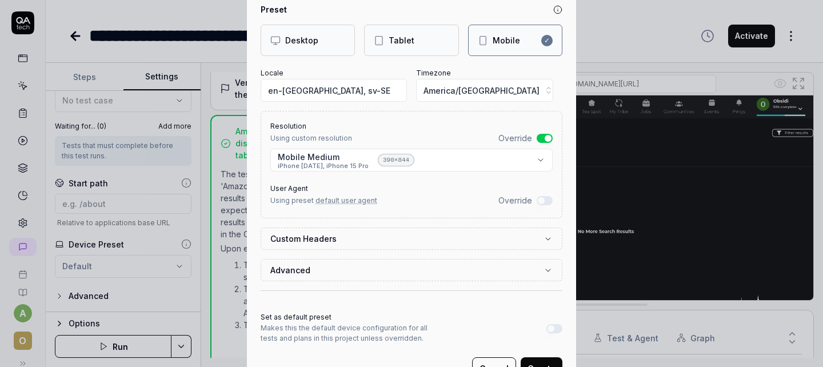
scroll to position [165, 0]
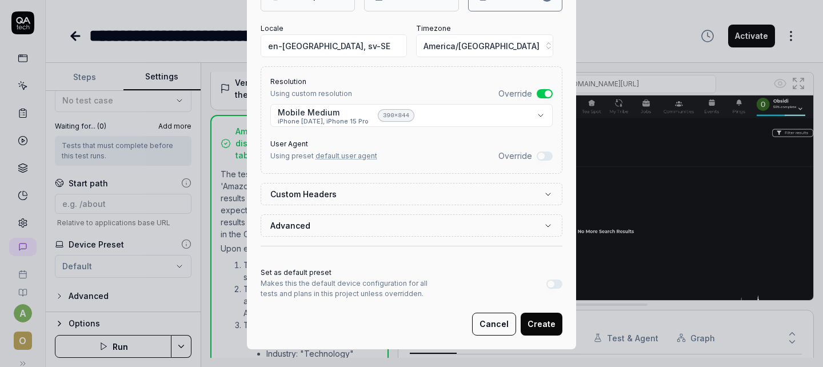
type input "Mobile - EST"
click at [540, 326] on button "Create" at bounding box center [542, 324] width 42 height 23
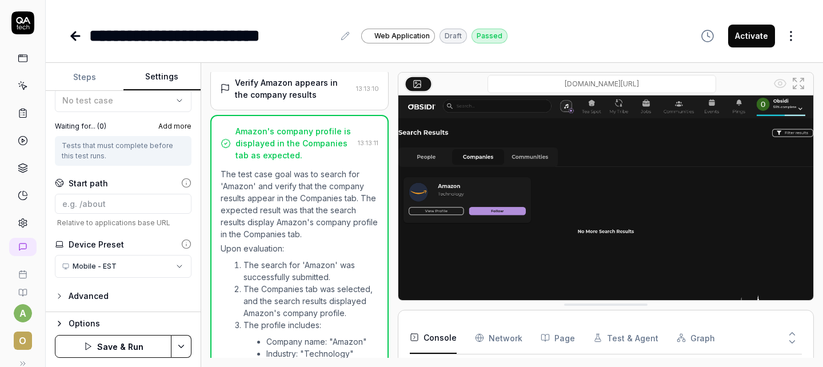
click at [101, 346] on button "Save & Run" at bounding box center [113, 346] width 117 height 23
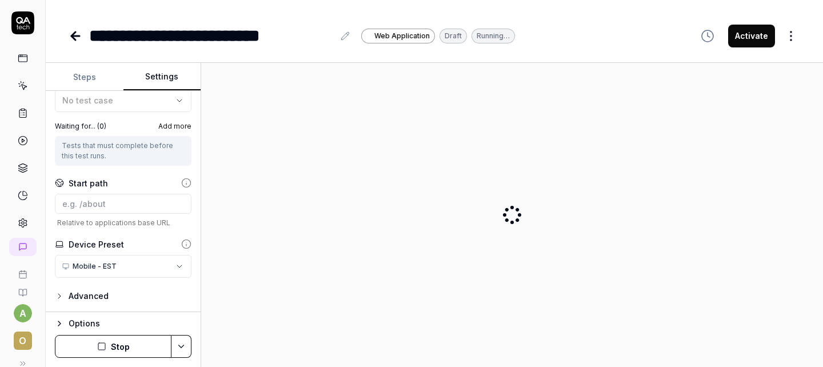
click at [86, 79] on button "Steps" at bounding box center [85, 76] width 78 height 27
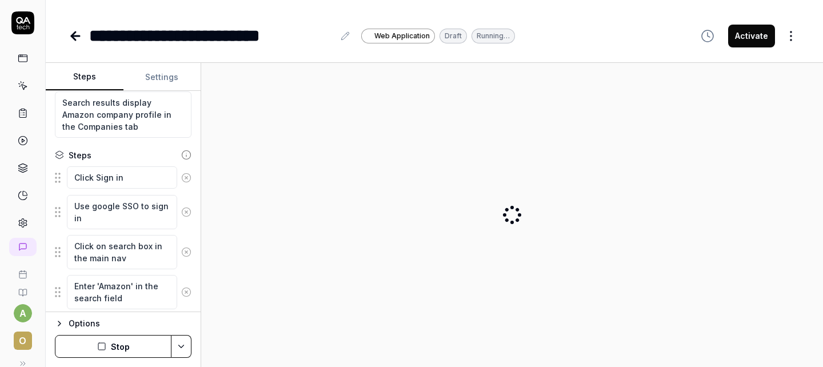
scroll to position [111, 0]
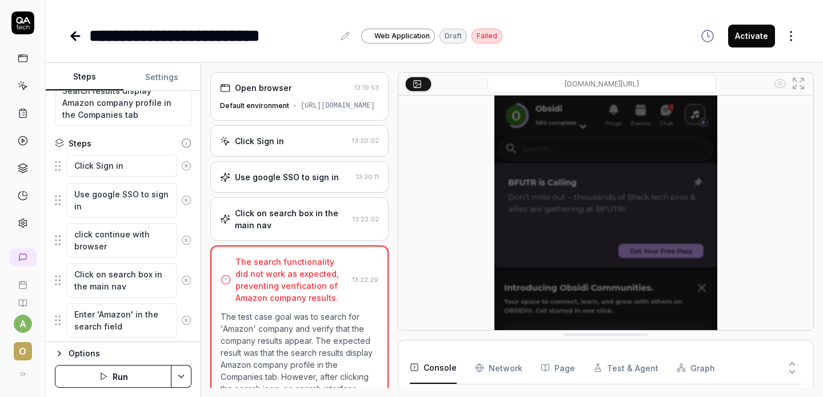
scroll to position [430, 0]
type textarea "*"
